Goal: Information Seeking & Learning: Learn about a topic

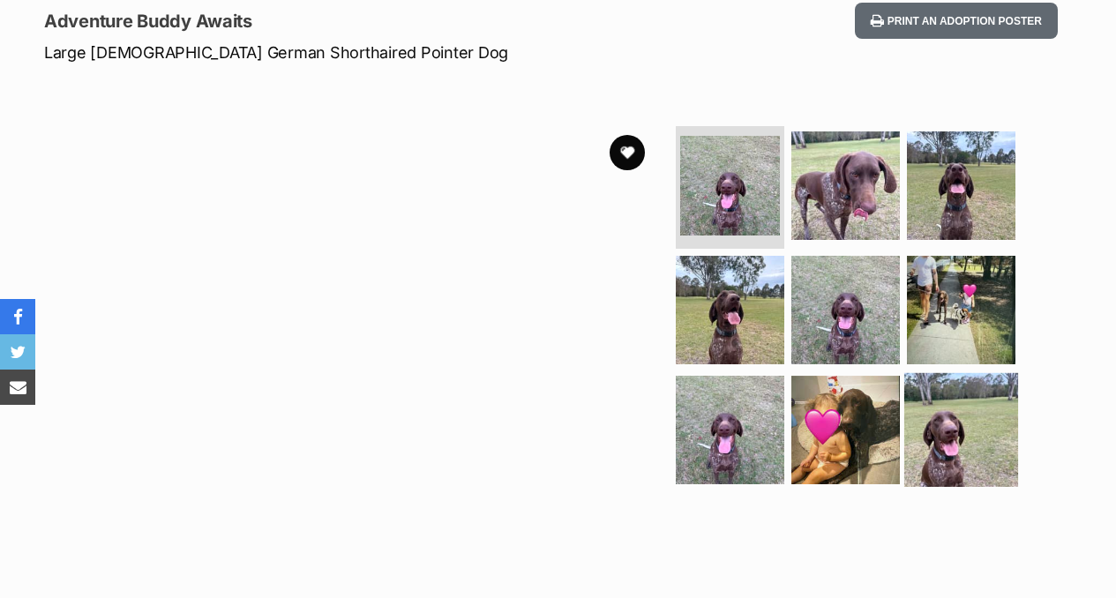
click at [966, 453] on img at bounding box center [961, 430] width 114 height 114
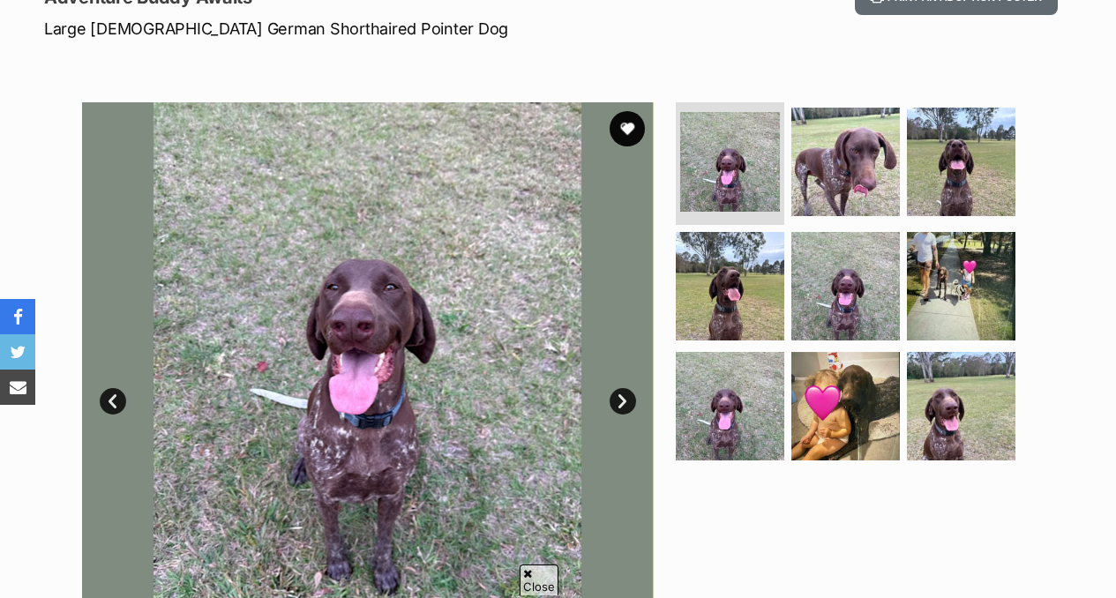
scroll to position [244, 0]
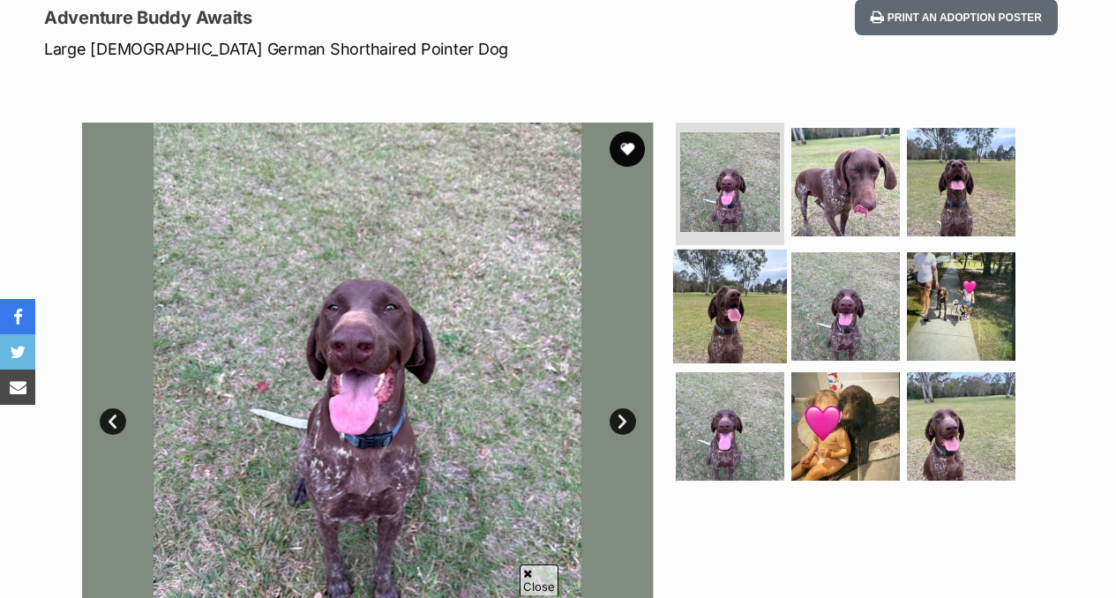
click at [744, 297] on img at bounding box center [730, 307] width 114 height 114
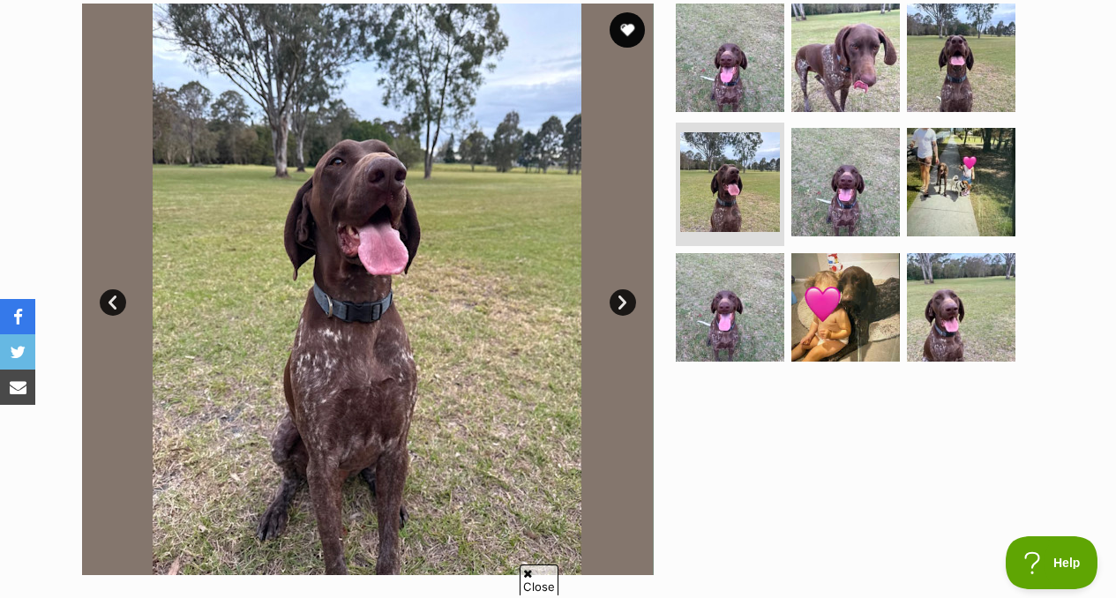
scroll to position [355, 0]
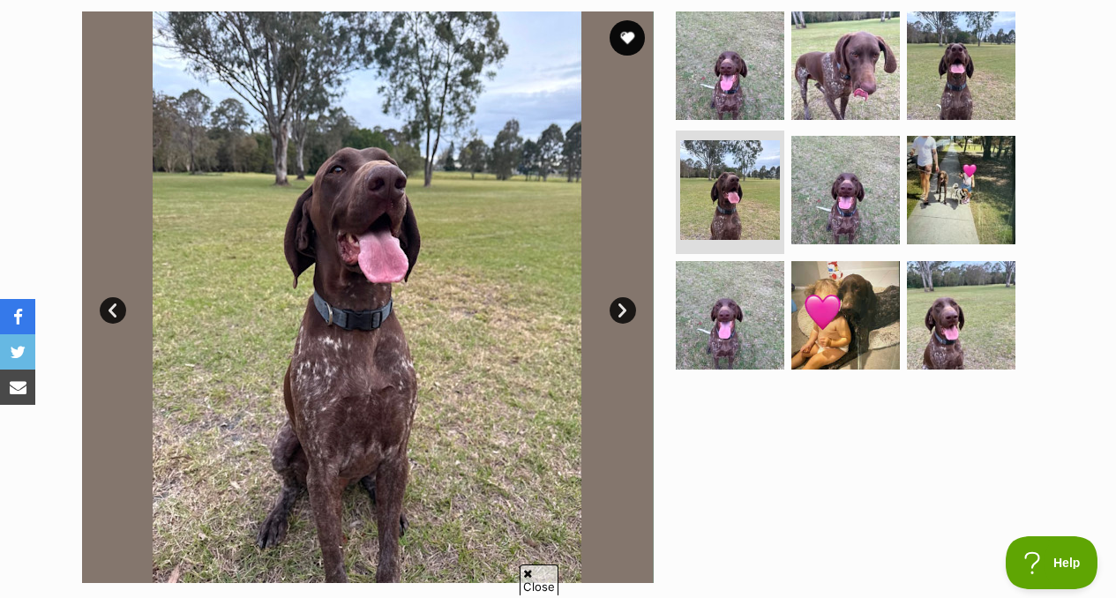
click at [633, 304] on link "Next" at bounding box center [622, 310] width 26 height 26
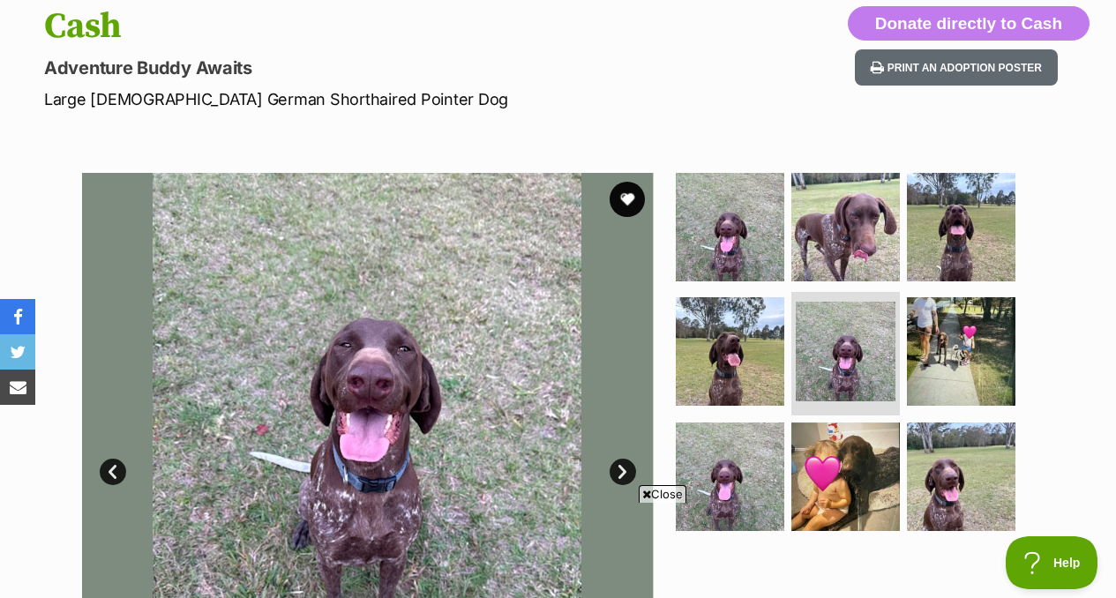
scroll to position [198, 0]
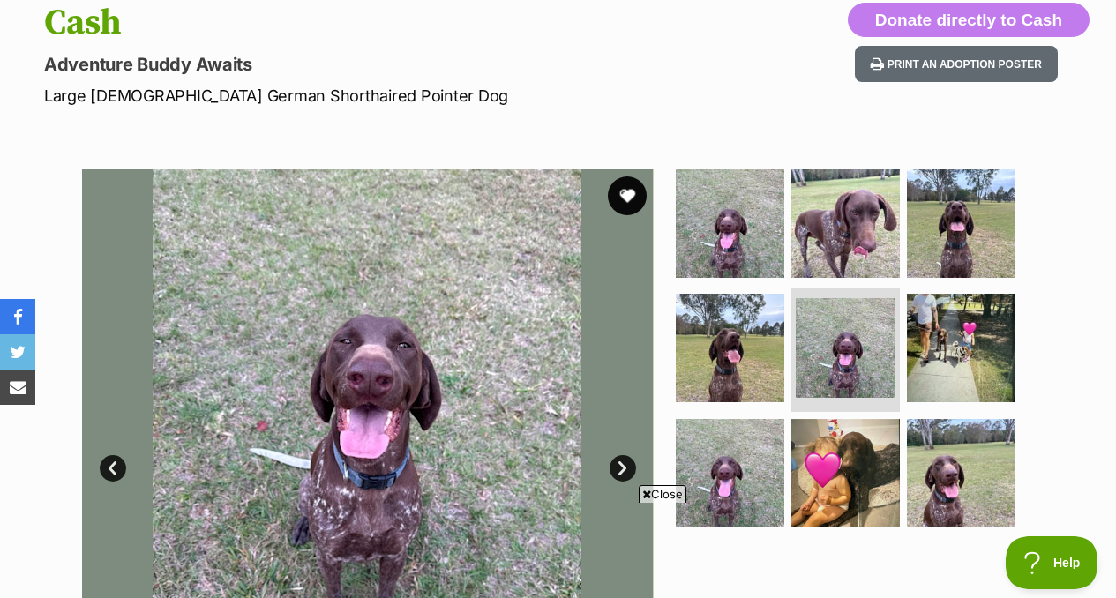
click at [624, 198] on button "favourite" at bounding box center [627, 195] width 39 height 39
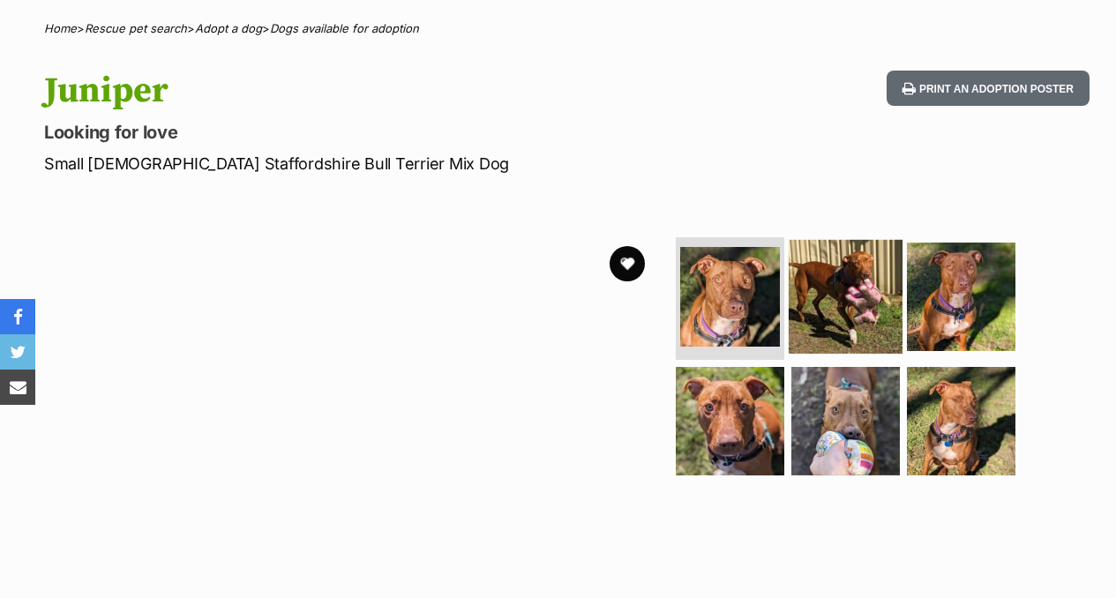
click at [867, 318] on img at bounding box center [845, 296] width 114 height 114
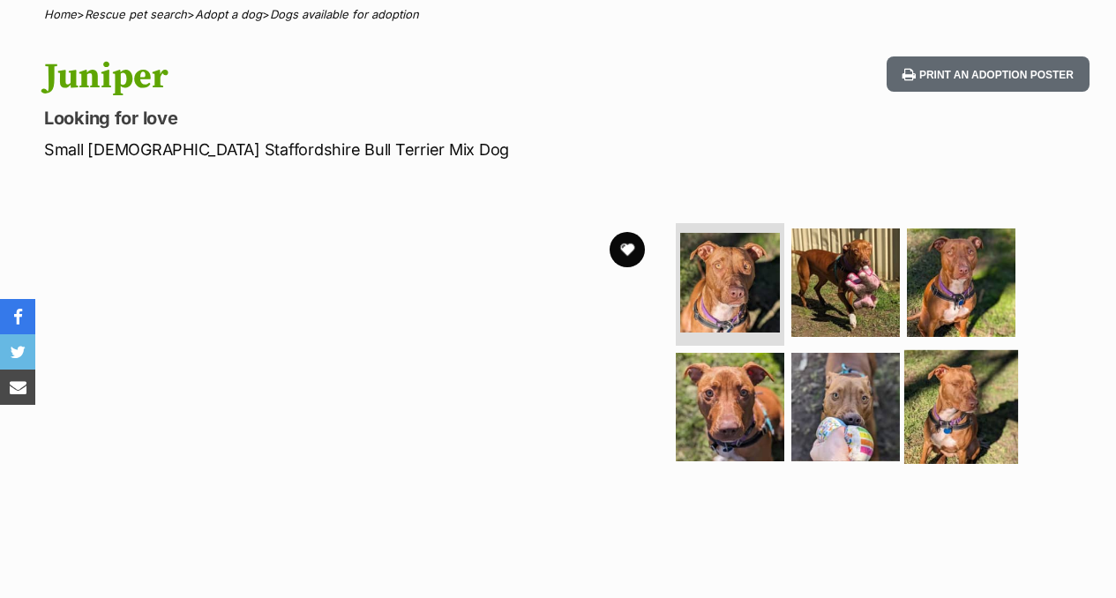
scroll to position [145, 0]
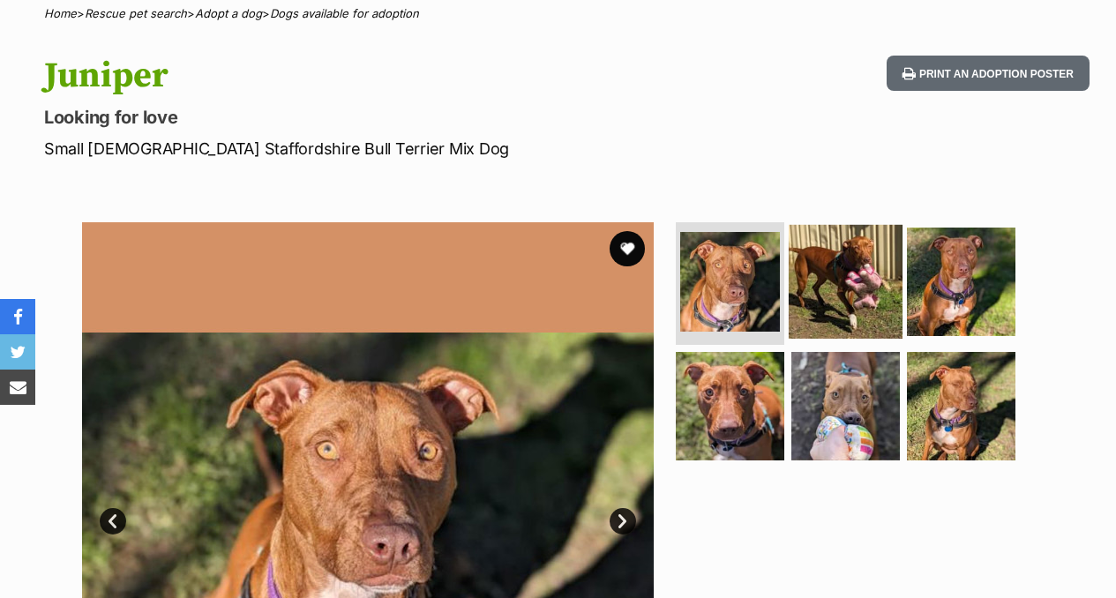
click at [805, 268] on img at bounding box center [845, 281] width 114 height 114
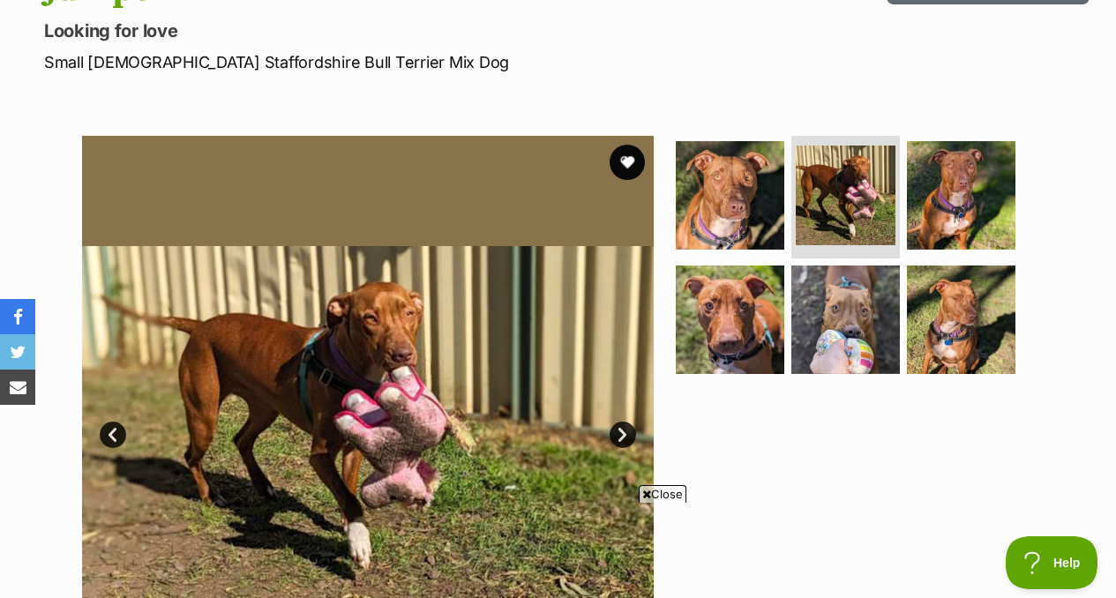
scroll to position [247, 0]
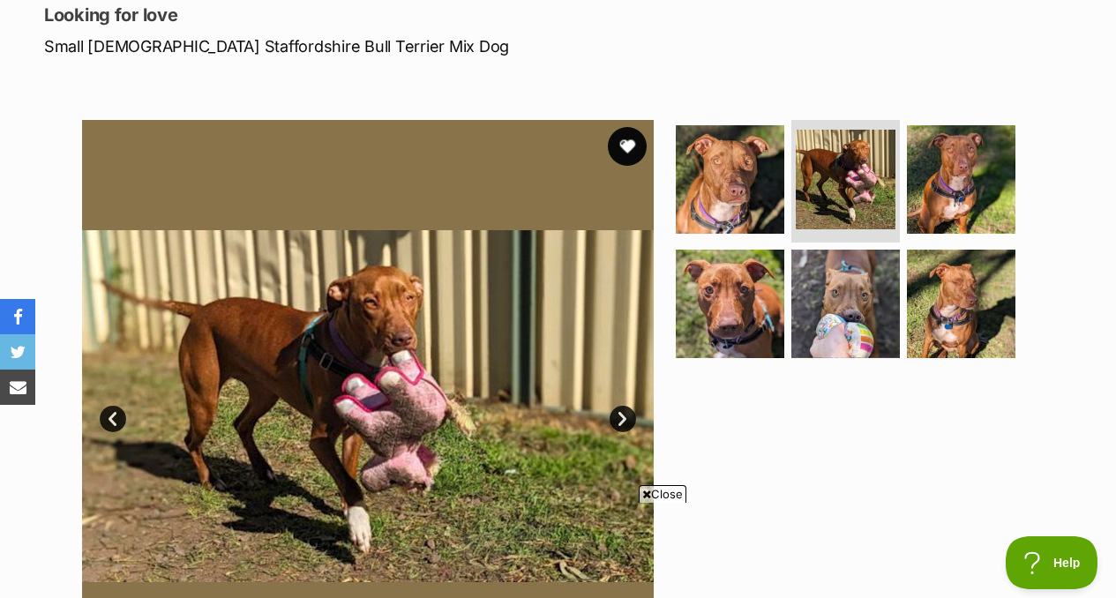
click at [630, 151] on button "favourite" at bounding box center [627, 146] width 39 height 39
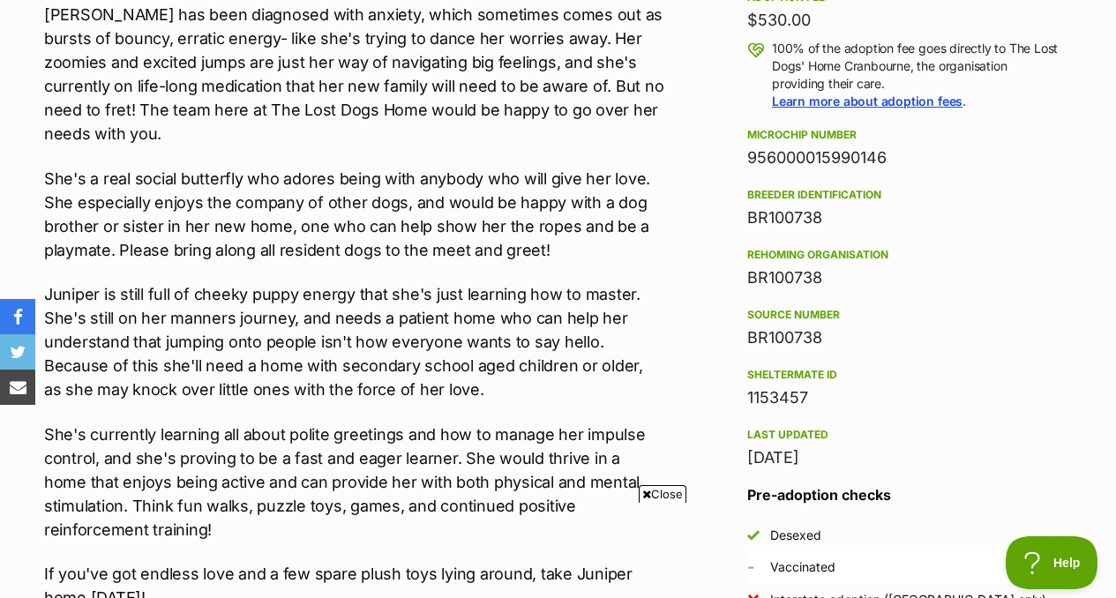
scroll to position [0, 0]
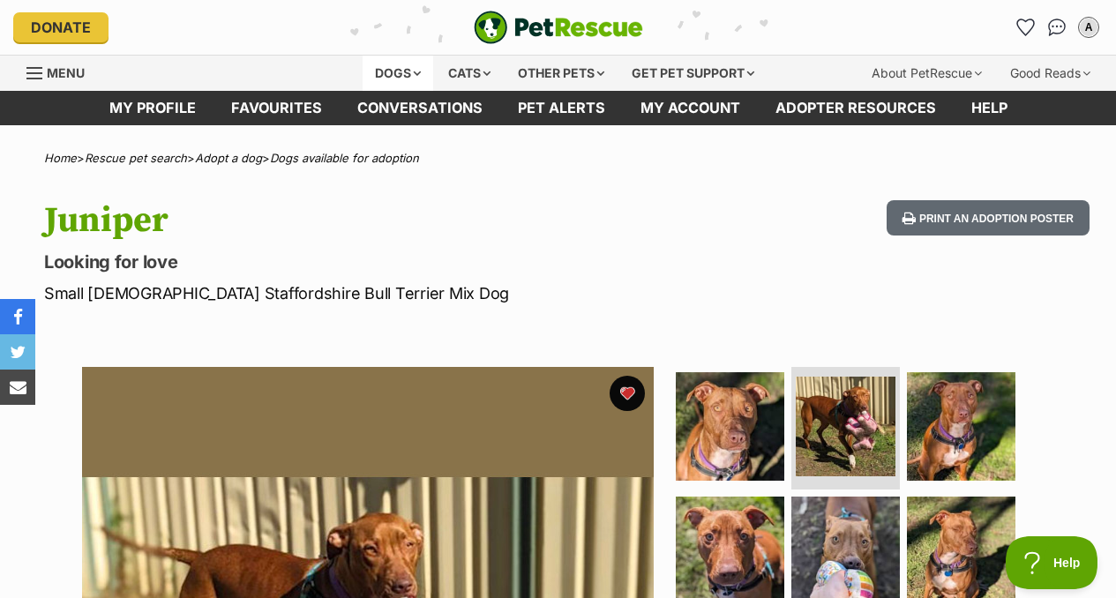
click at [400, 76] on div "Dogs" at bounding box center [397, 73] width 71 height 35
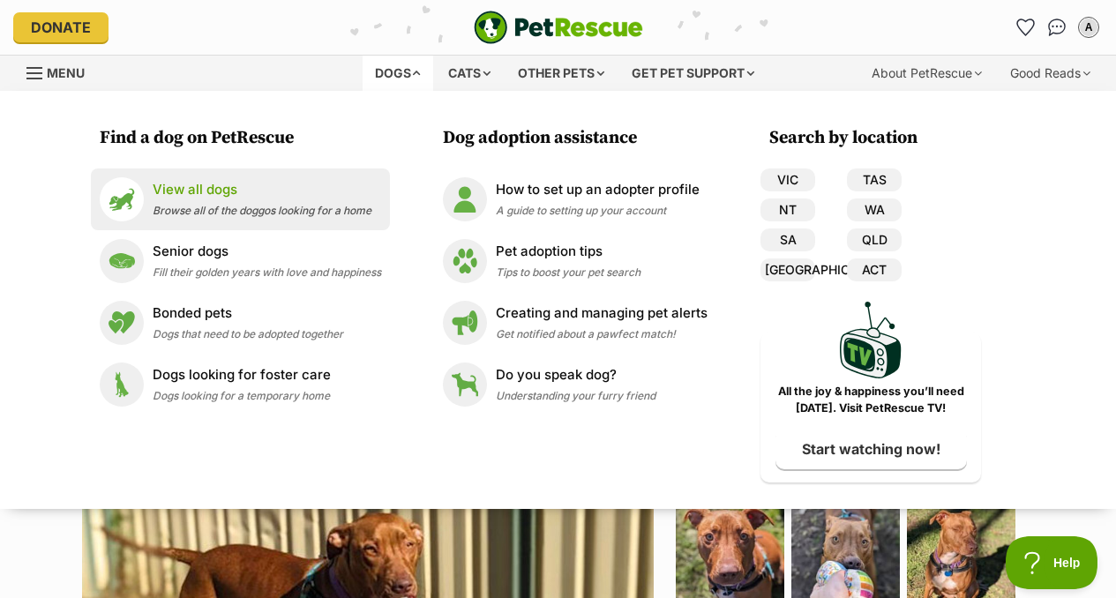
click at [222, 180] on p "View all dogs" at bounding box center [262, 190] width 219 height 20
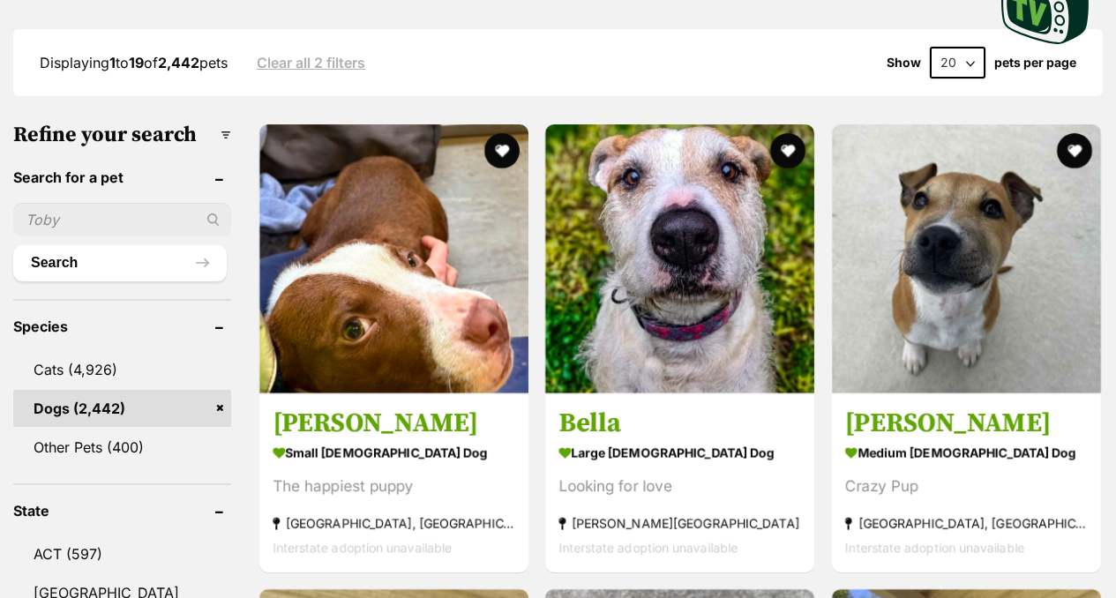
click at [105, 203] on input "text" at bounding box center [122, 220] width 218 height 34
type input "jasper"
click at [13, 245] on button "Search" at bounding box center [119, 262] width 213 height 35
click at [83, 245] on button "Search" at bounding box center [119, 262] width 213 height 35
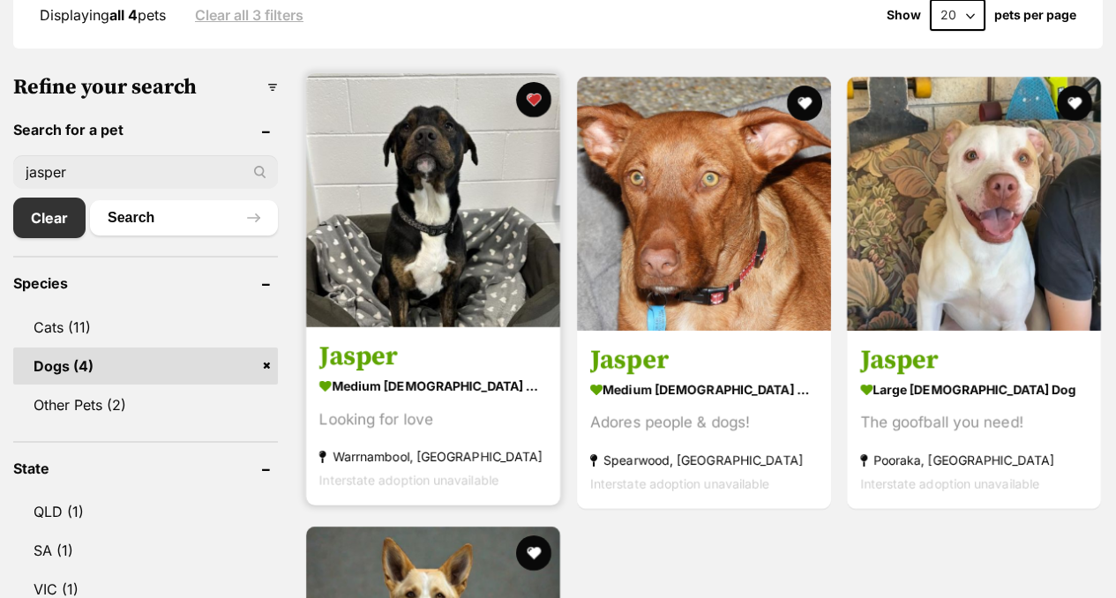
click at [385, 356] on h3 "Jasper" at bounding box center [433, 357] width 228 height 34
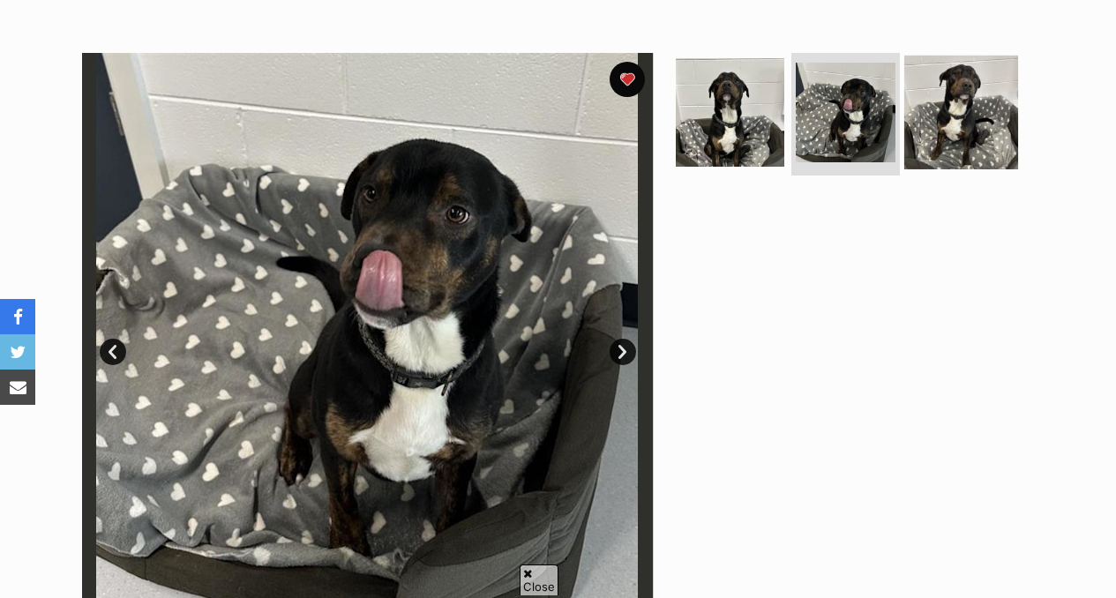
click at [952, 92] on img at bounding box center [961, 112] width 114 height 114
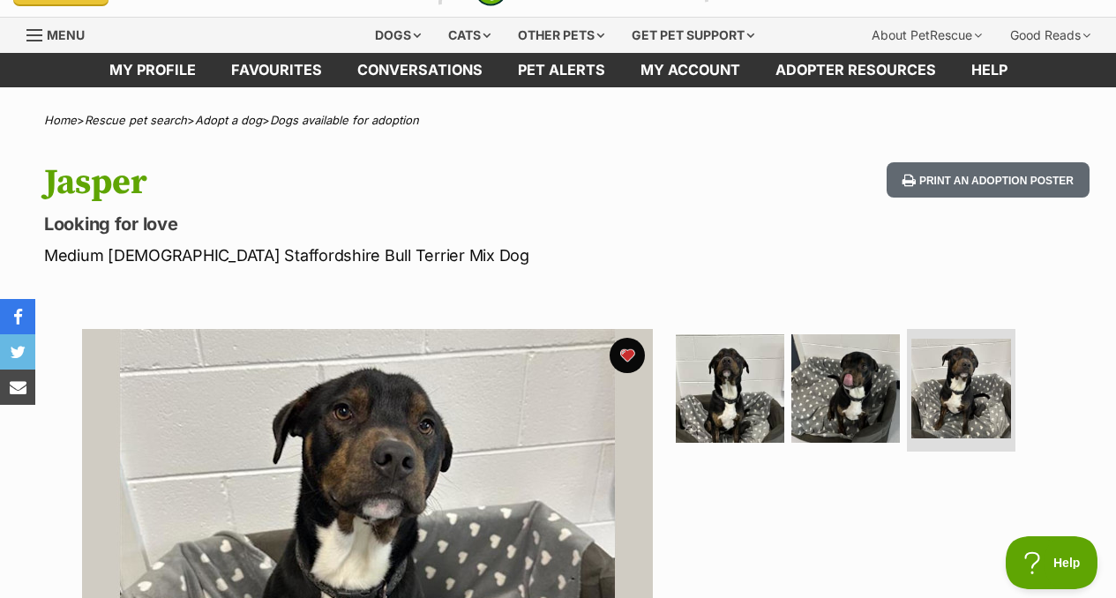
scroll to position [23, 0]
